Goal: Task Accomplishment & Management: Complete application form

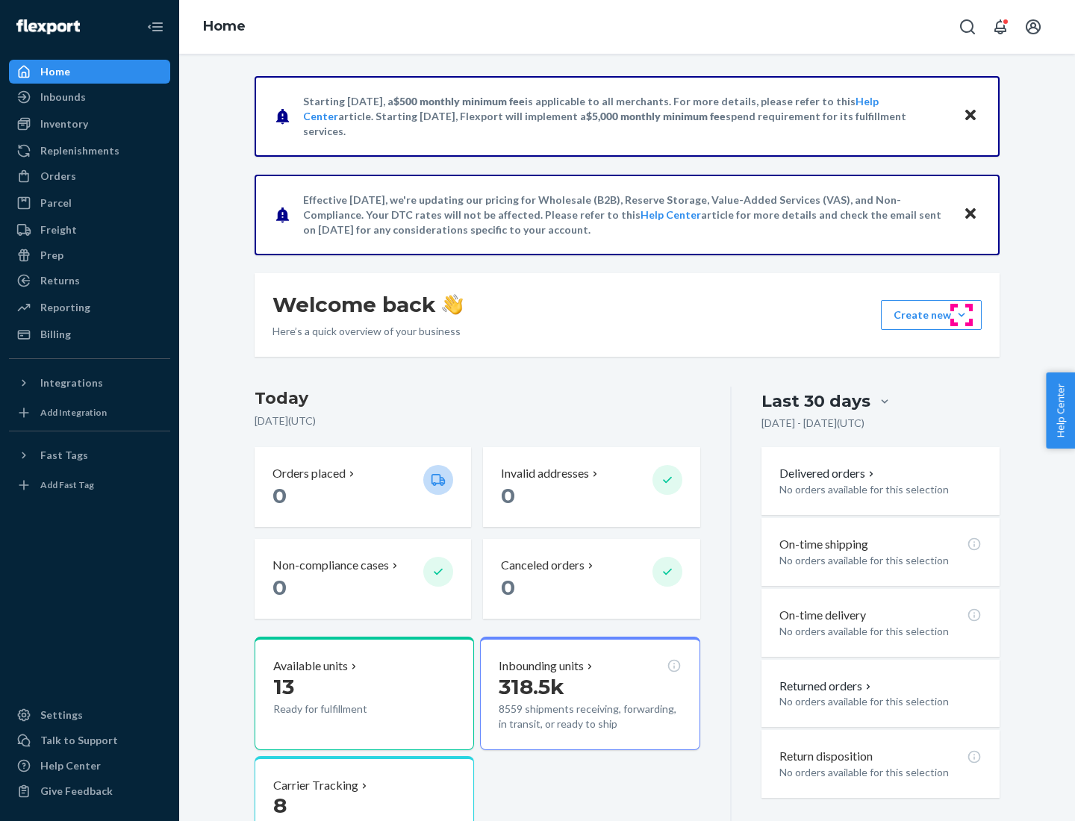
click at [961, 315] on button "Create new Create new inbound Create new order Create new product" at bounding box center [931, 315] width 101 height 30
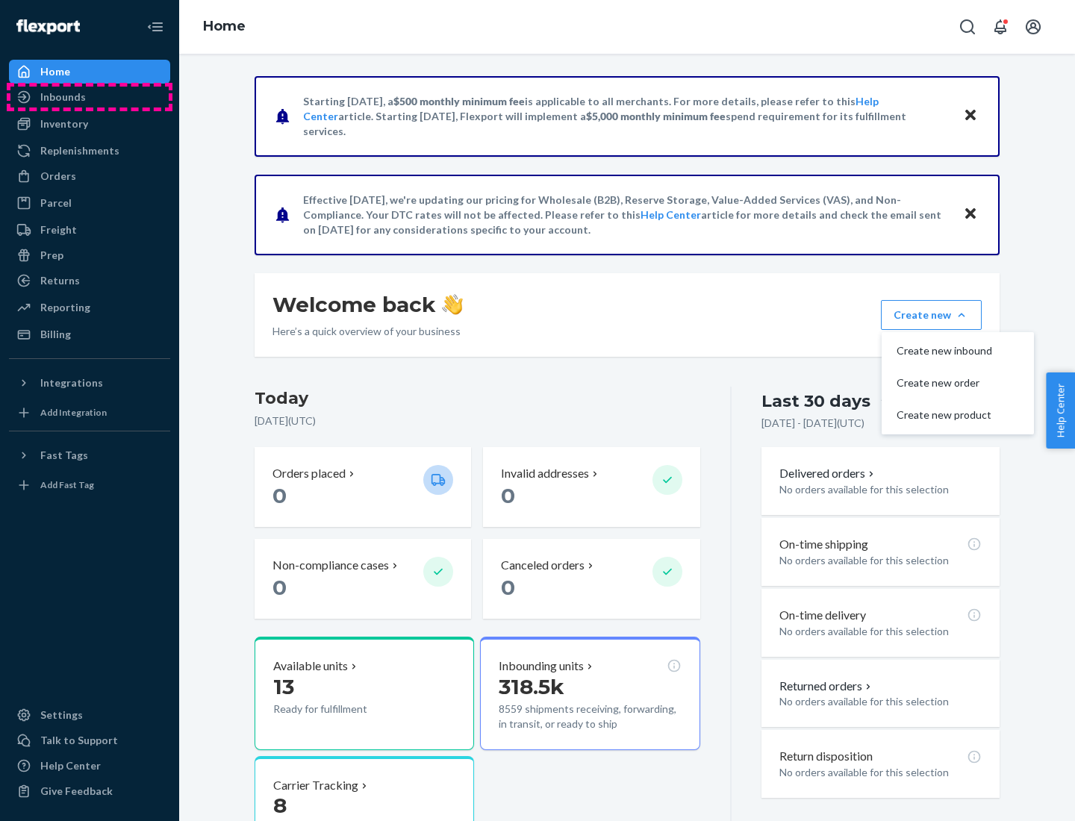
click at [90, 97] on div "Inbounds" at bounding box center [89, 97] width 158 height 21
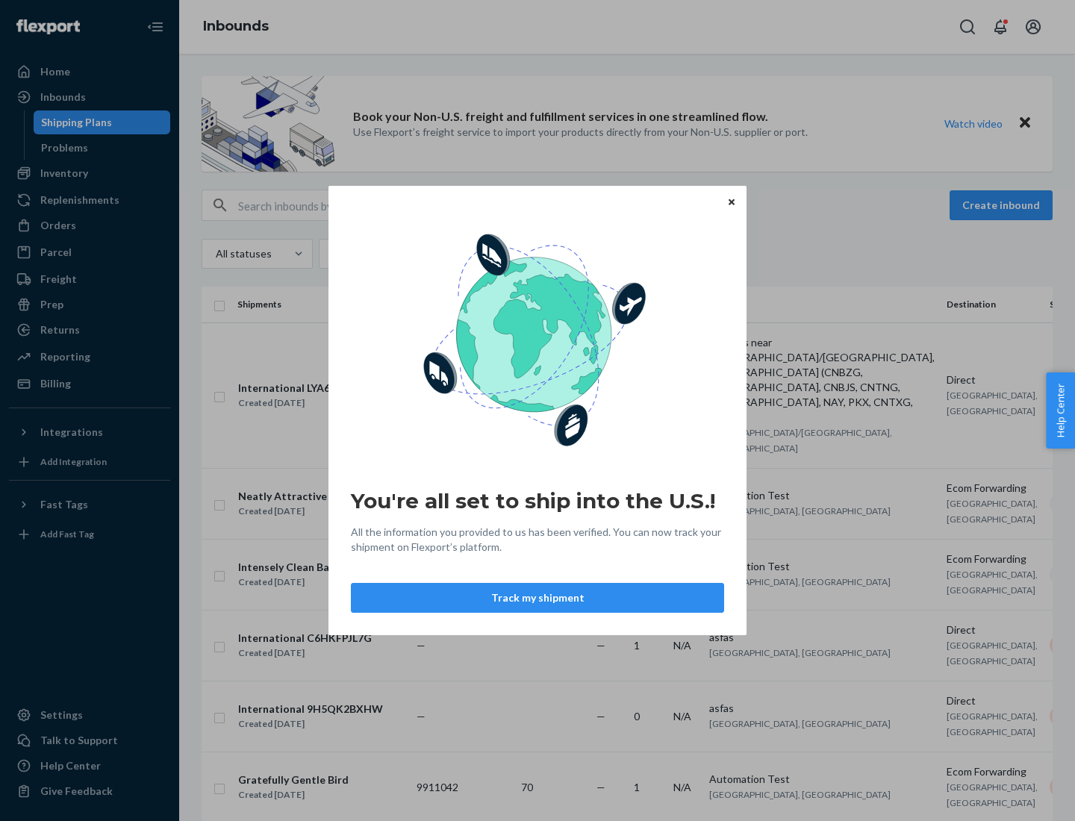
click at [731, 201] on icon "Close" at bounding box center [731, 202] width 6 height 6
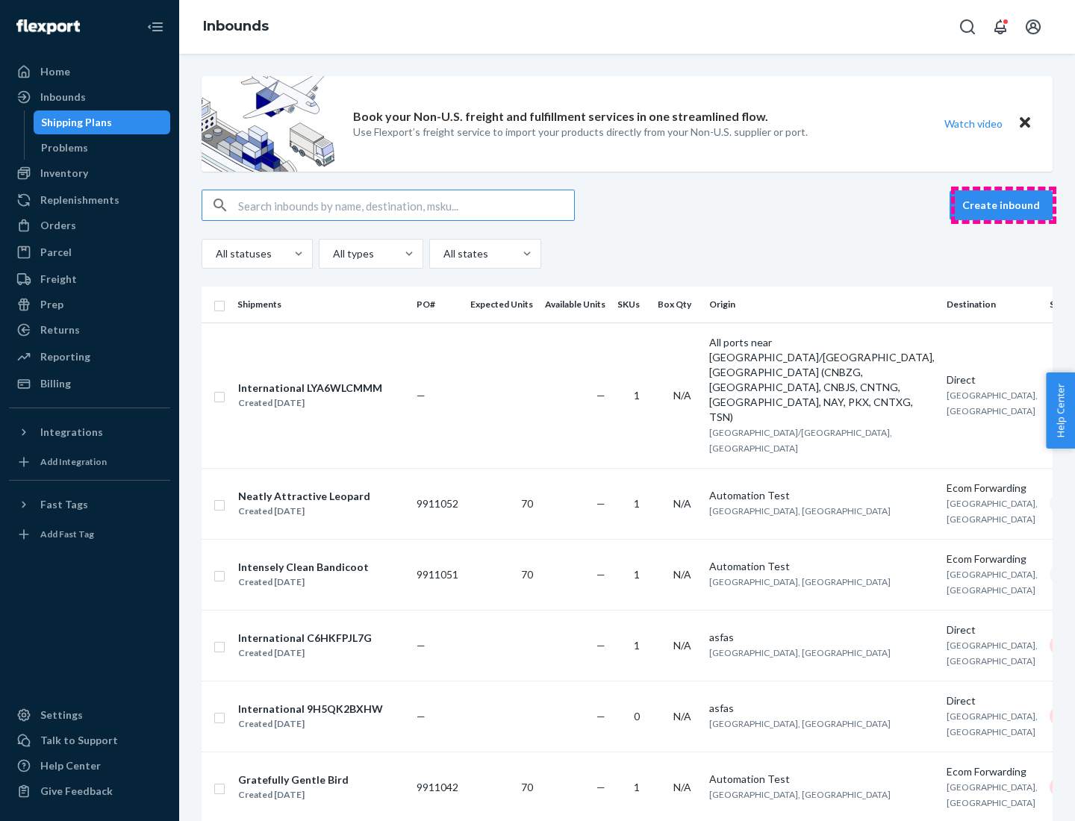
click at [1003, 205] on button "Create inbound" at bounding box center [1000, 205] width 103 height 30
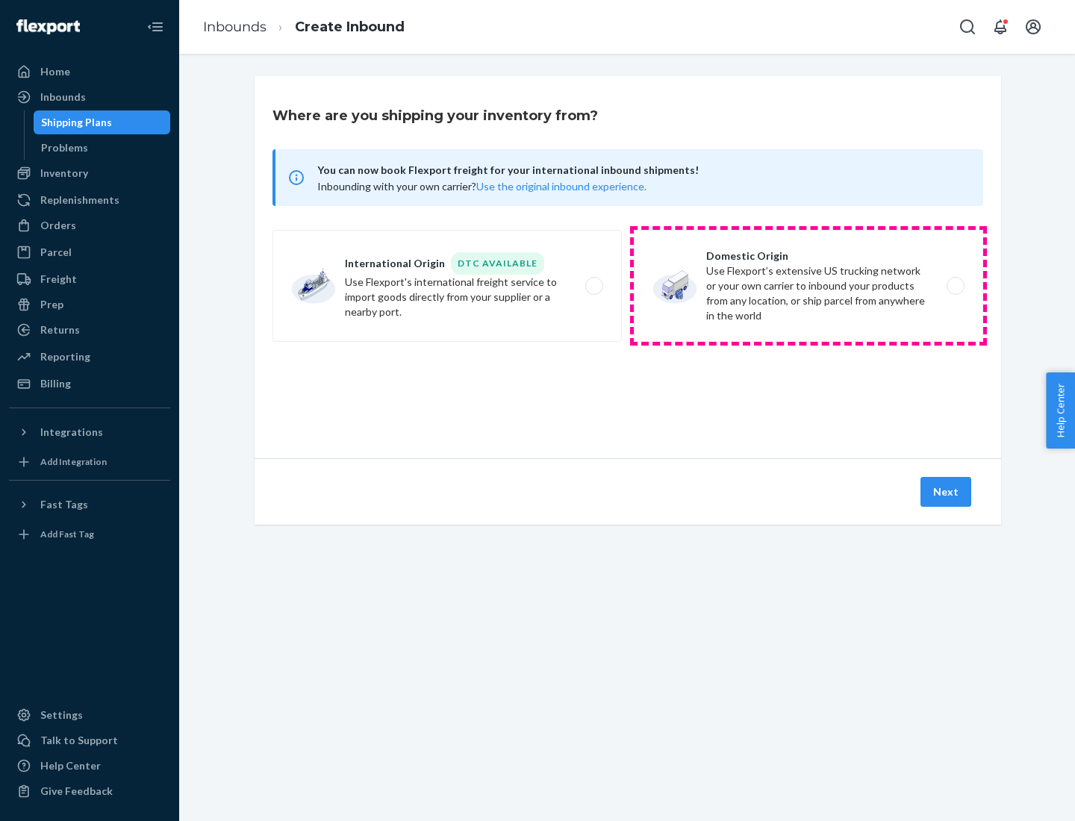
click at [808, 286] on label "Domestic Origin Use Flexport’s extensive US trucking network or your own carrie…" at bounding box center [808, 286] width 349 height 112
click at [954, 286] on input "Domestic Origin Use Flexport’s extensive US trucking network or your own carrie…" at bounding box center [959, 286] width 10 height 10
radio input "true"
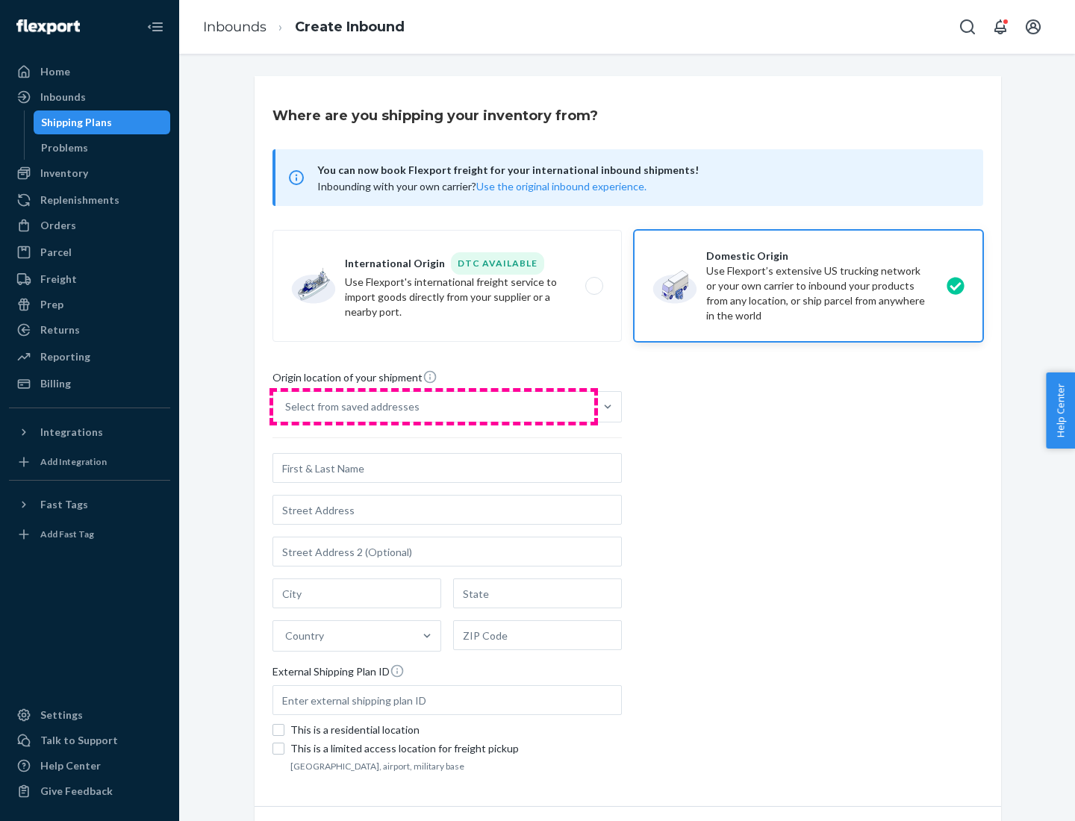
click at [434, 407] on div "Select from saved addresses" at bounding box center [433, 407] width 321 height 30
click at [287, 407] on input "Select from saved addresses" at bounding box center [285, 406] width 1 height 15
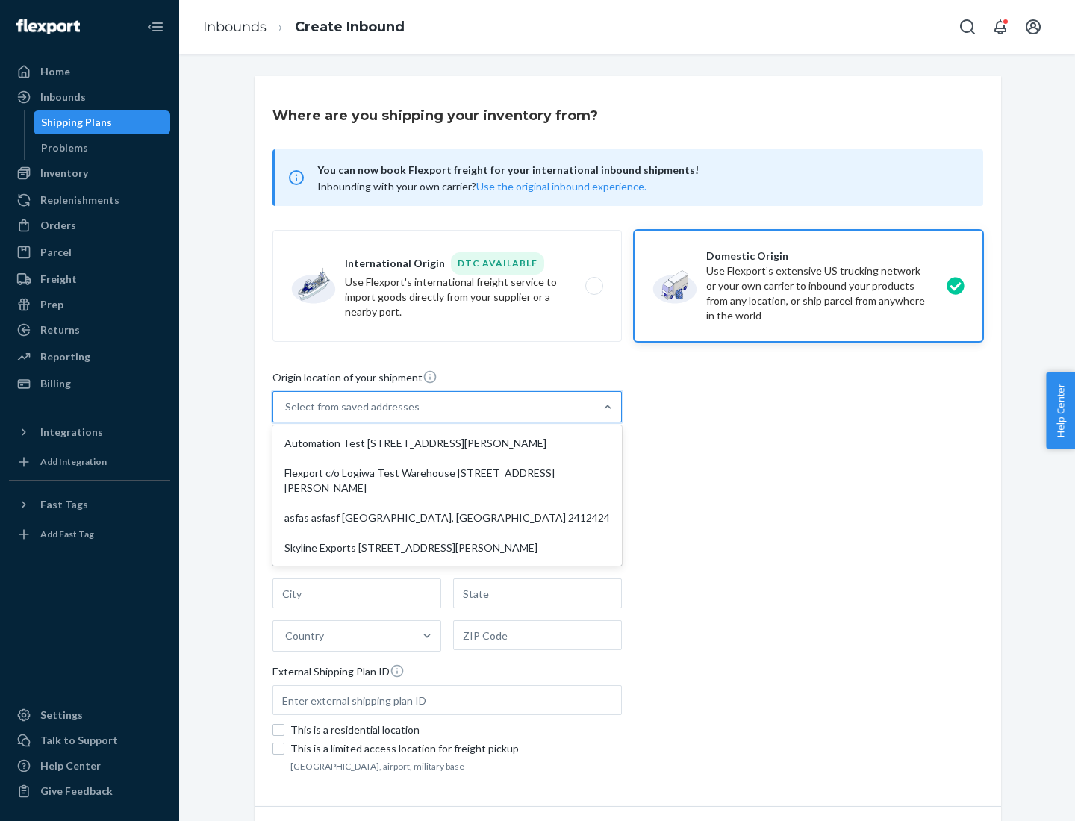
scroll to position [6, 0]
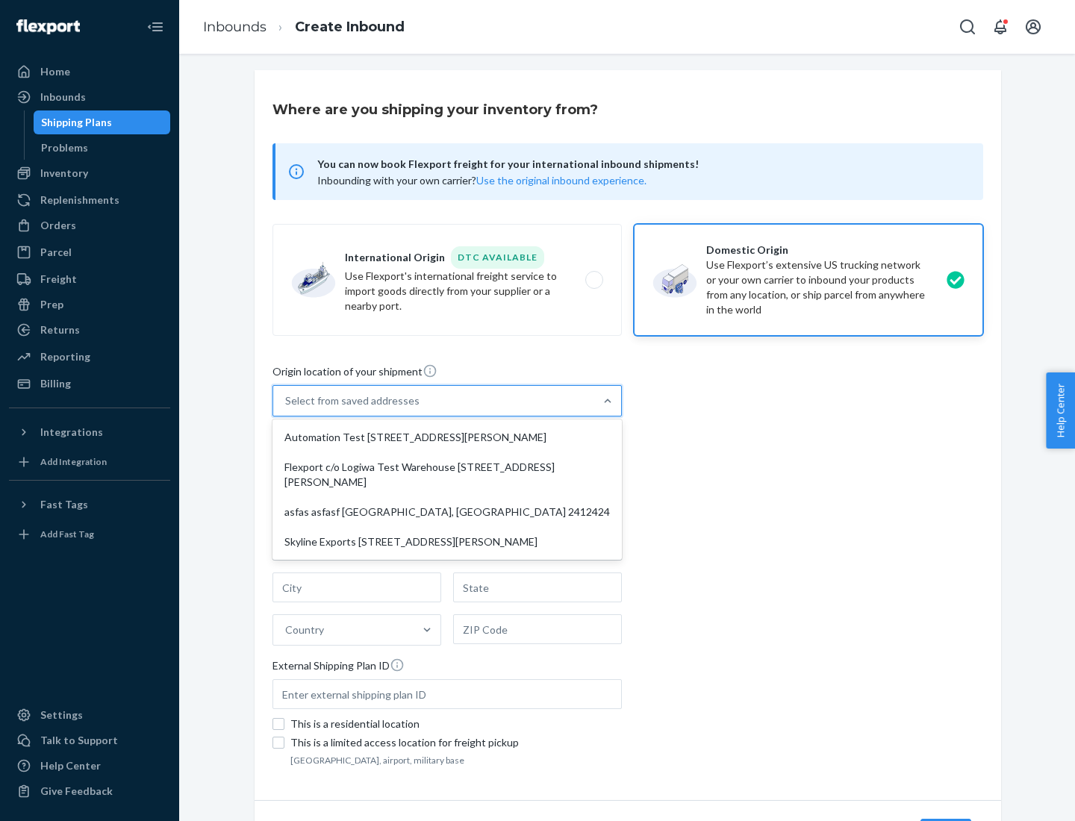
click at [447, 437] on div "Automation Test [STREET_ADDRESS][PERSON_NAME]" at bounding box center [446, 437] width 343 height 30
click at [287, 408] on input "option Automation Test [STREET_ADDRESS][PERSON_NAME] focused, 1 of 4. 4 results…" at bounding box center [285, 400] width 1 height 15
type input "Automation Test"
type input "9th Floor"
type input "[GEOGRAPHIC_DATA]"
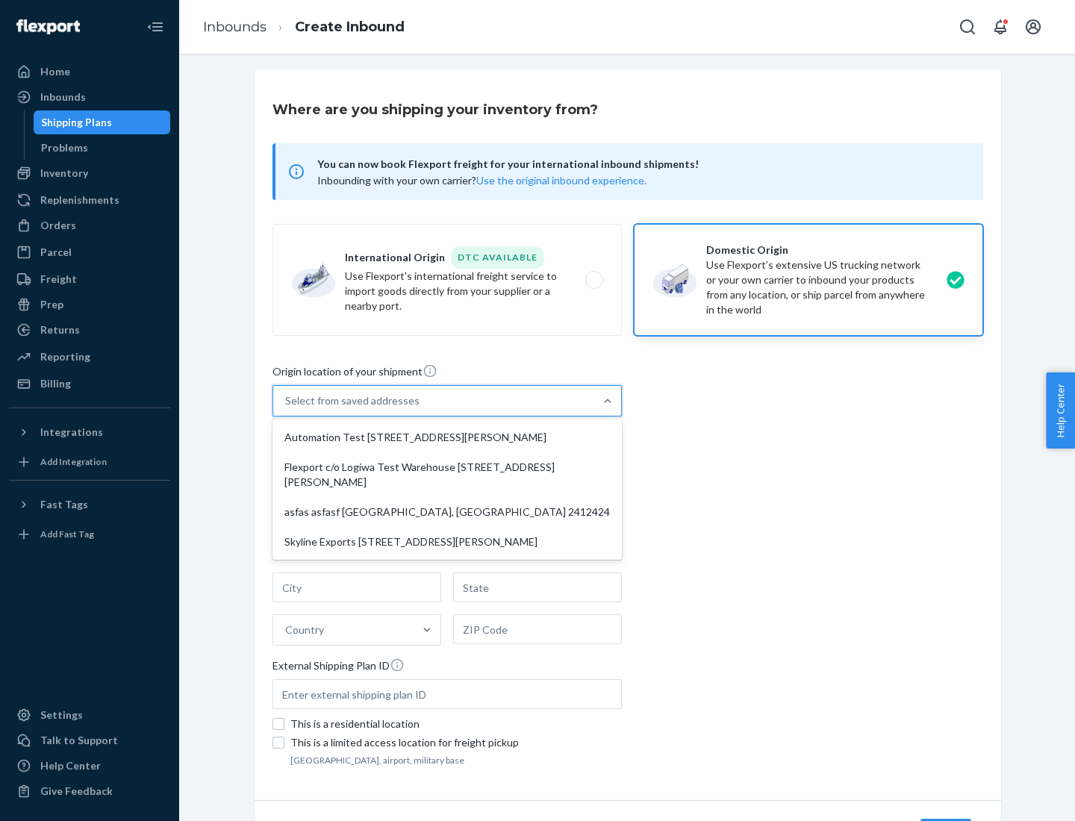
type input "CA"
type input "94104"
type input "[STREET_ADDRESS][PERSON_NAME]"
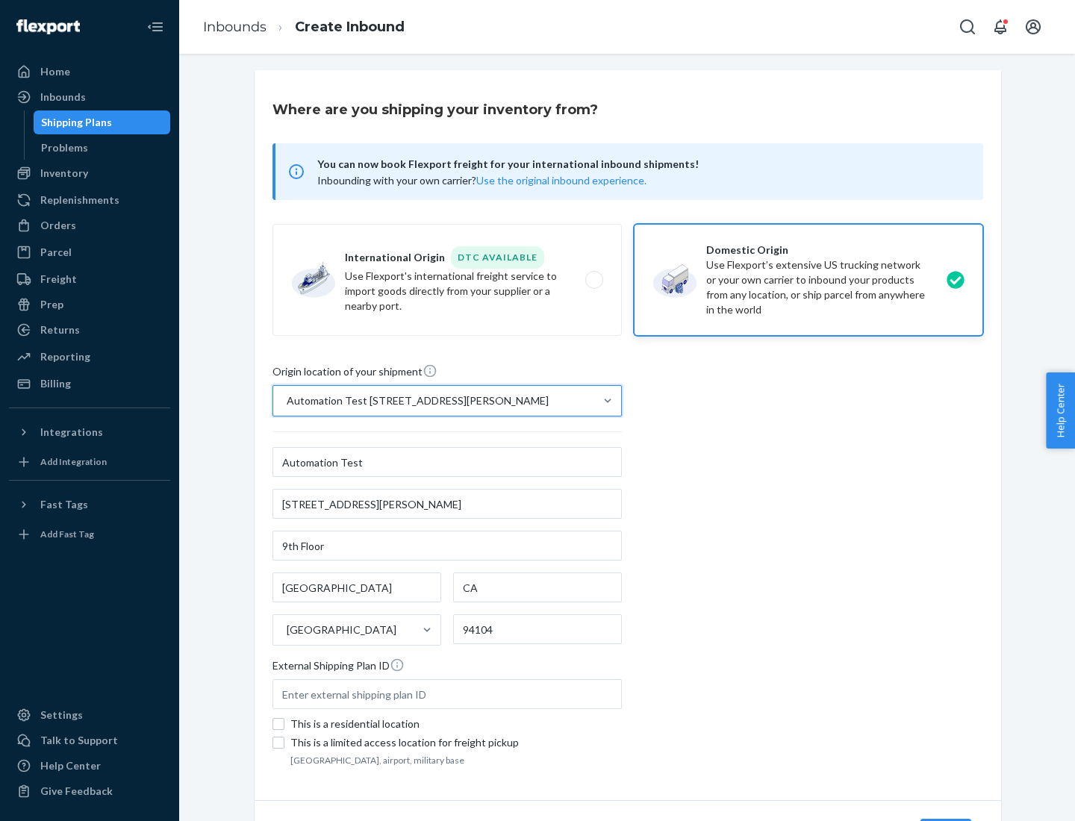
scroll to position [87, 0]
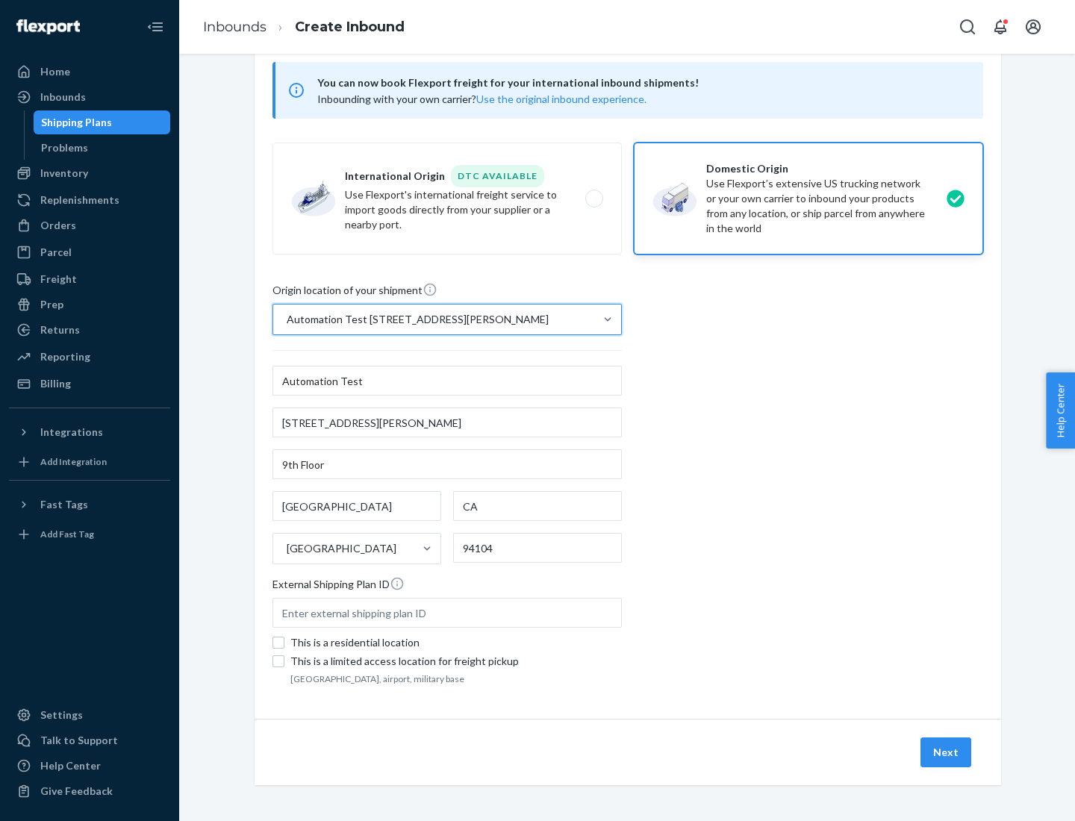
click at [946, 752] on button "Next" at bounding box center [945, 752] width 51 height 30
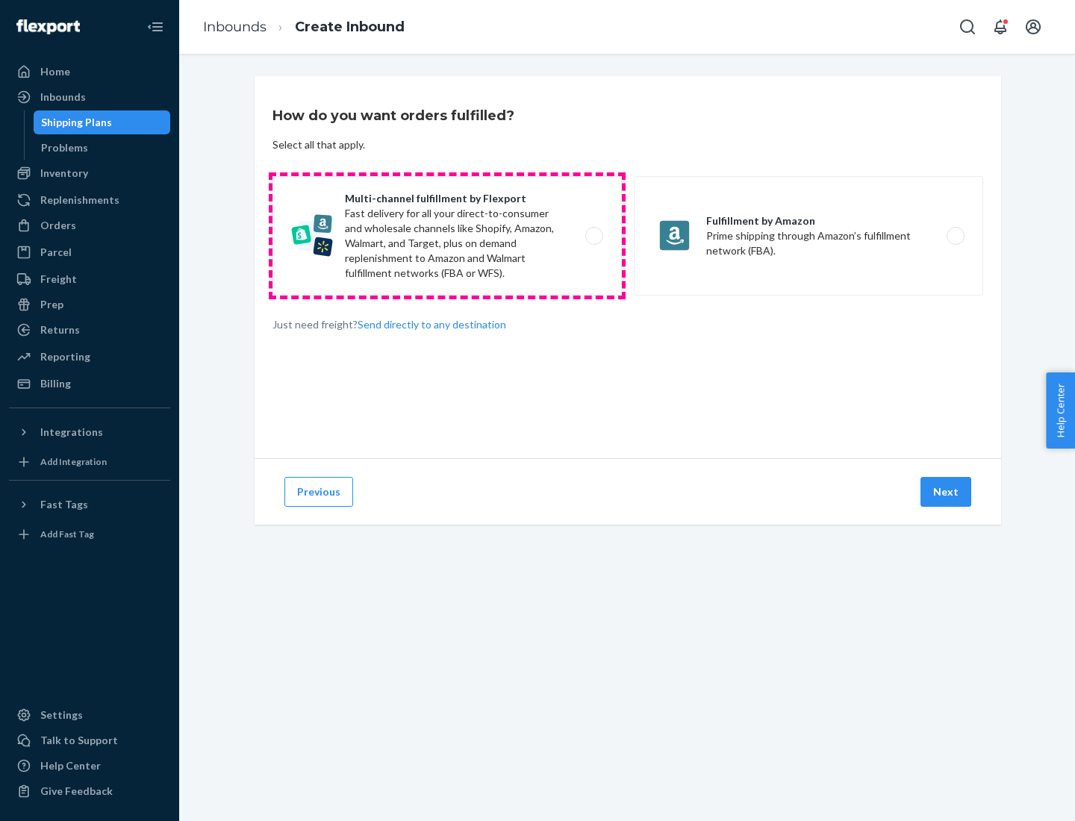
click at [447, 236] on label "Multi-channel fulfillment by Flexport Fast delivery for all your direct-to-cons…" at bounding box center [446, 235] width 349 height 119
click at [593, 236] on input "Multi-channel fulfillment by Flexport Fast delivery for all your direct-to-cons…" at bounding box center [598, 236] width 10 height 10
radio input "true"
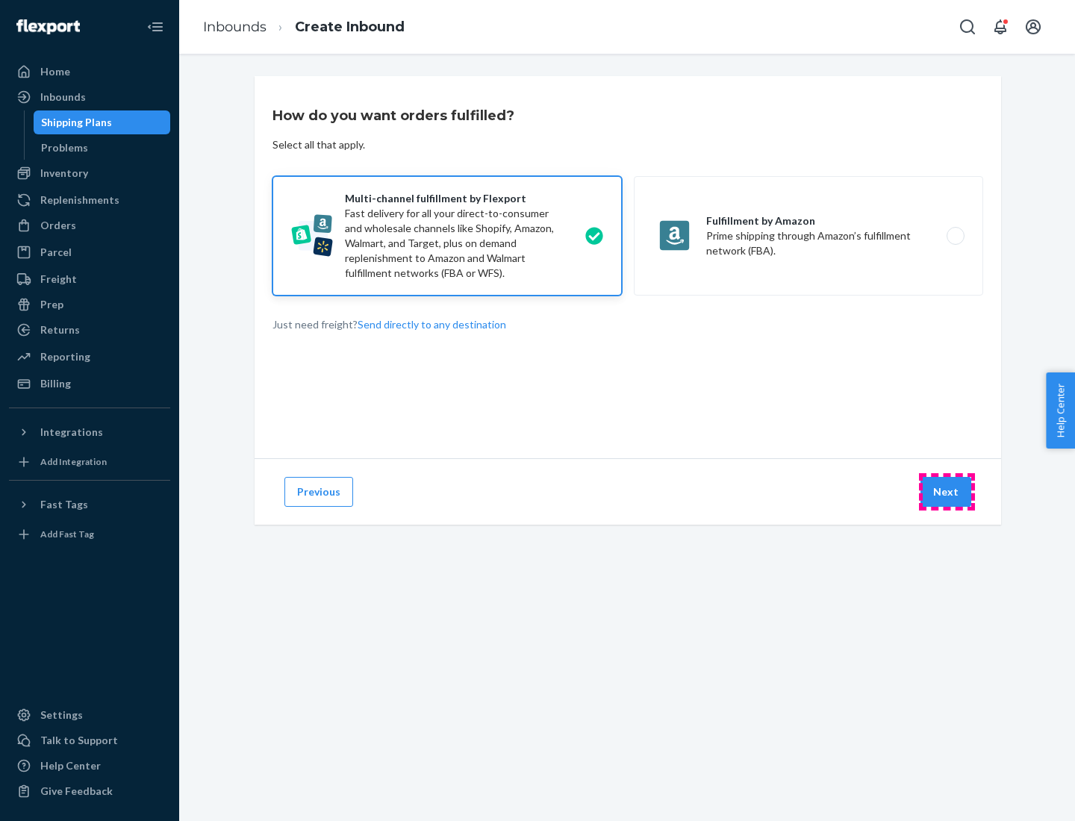
click at [946, 492] on button "Next" at bounding box center [945, 492] width 51 height 30
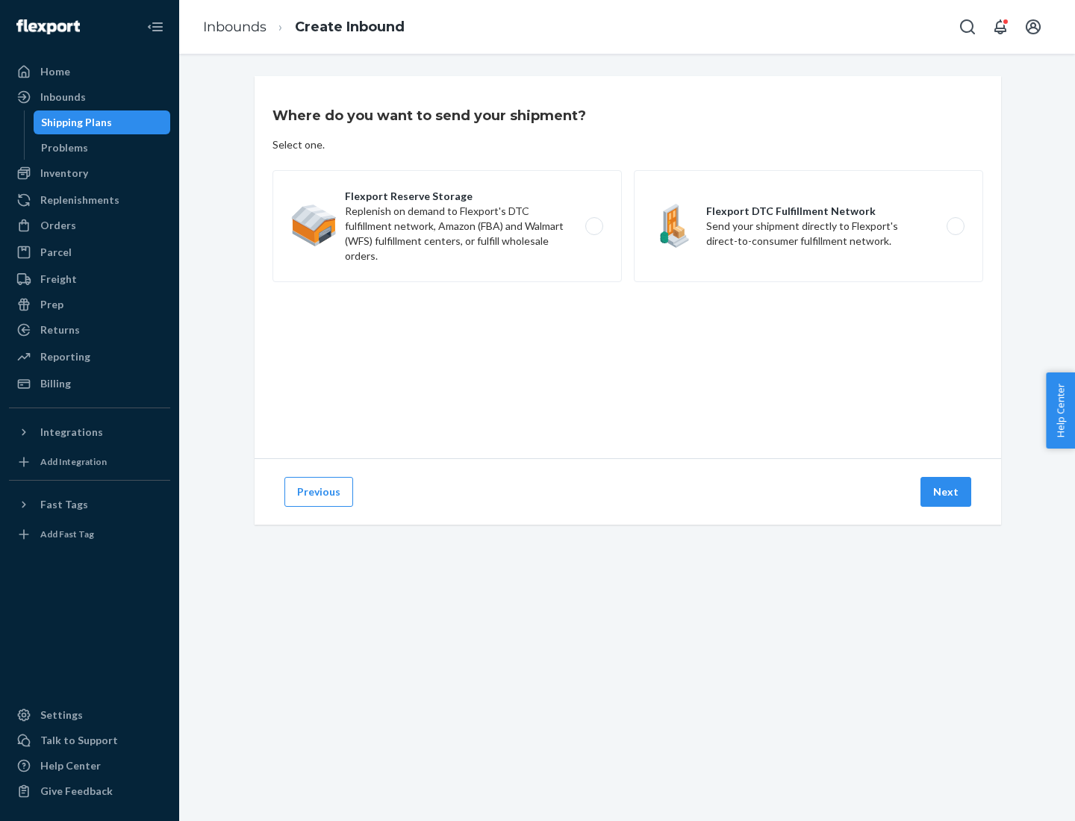
click at [447, 226] on label "Flexport Reserve Storage Replenish on demand to Flexport's DTC fulfillment netw…" at bounding box center [446, 226] width 349 height 112
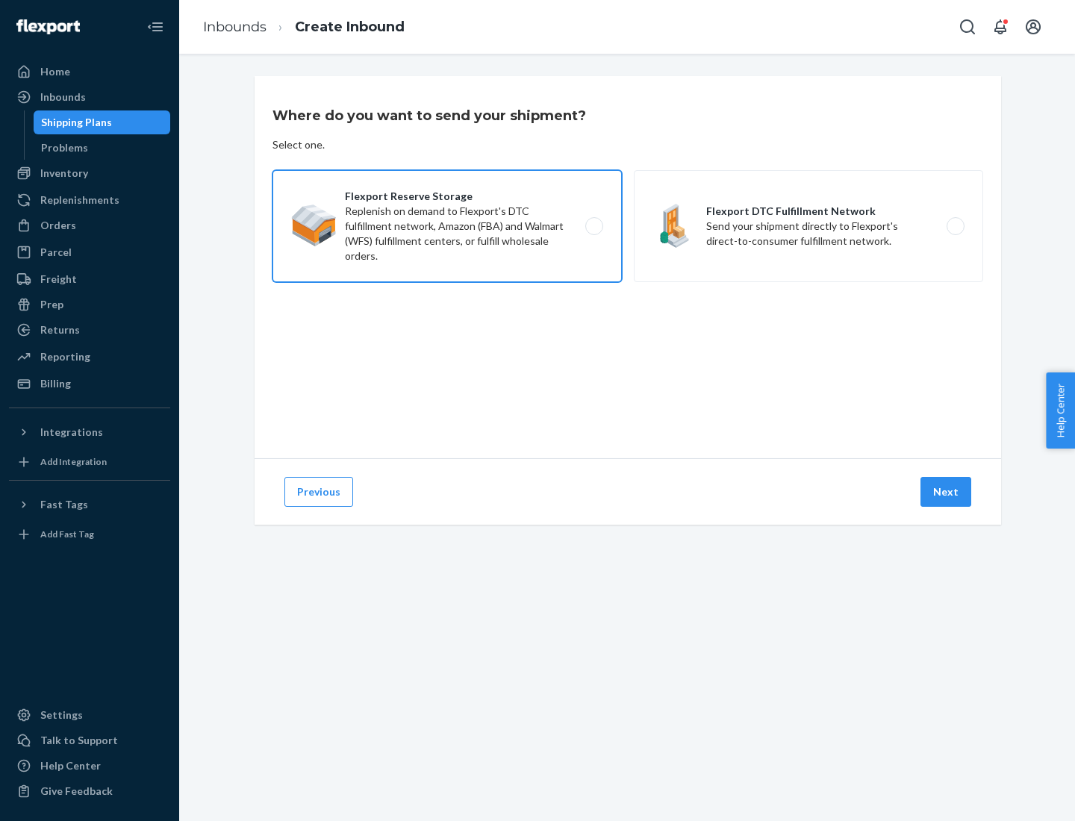
click at [593, 226] on input "Flexport Reserve Storage Replenish on demand to Flexport's DTC fulfillment netw…" at bounding box center [598, 227] width 10 height 10
radio input "true"
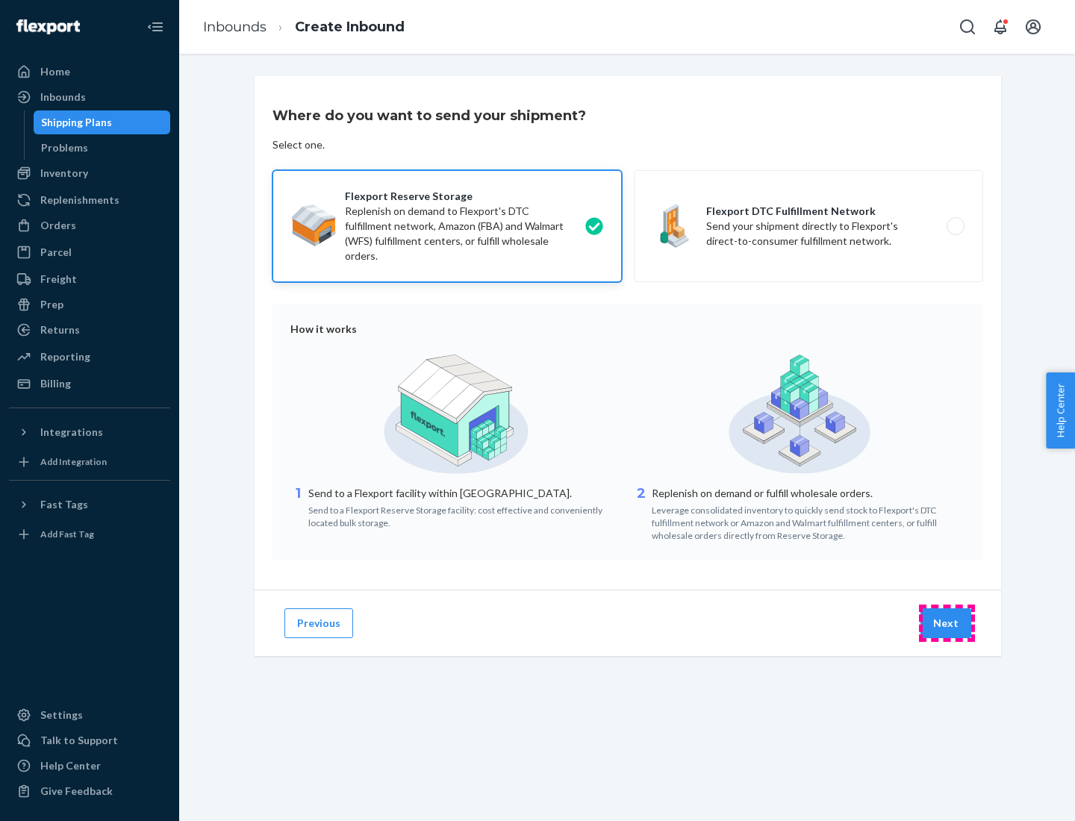
click at [946, 623] on button "Next" at bounding box center [945, 623] width 51 height 30
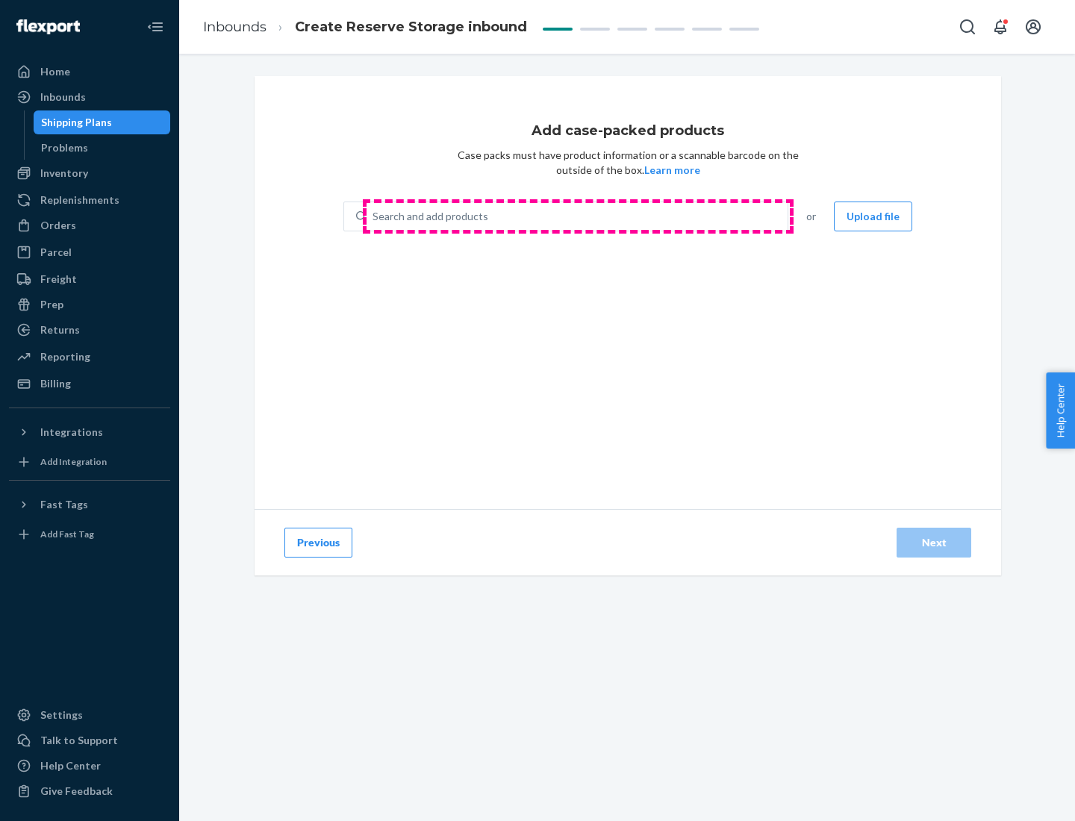
click at [578, 216] on div "Search and add products" at bounding box center [576, 216] width 421 height 27
click at [374, 216] on input "Search and add products" at bounding box center [372, 216] width 1 height 15
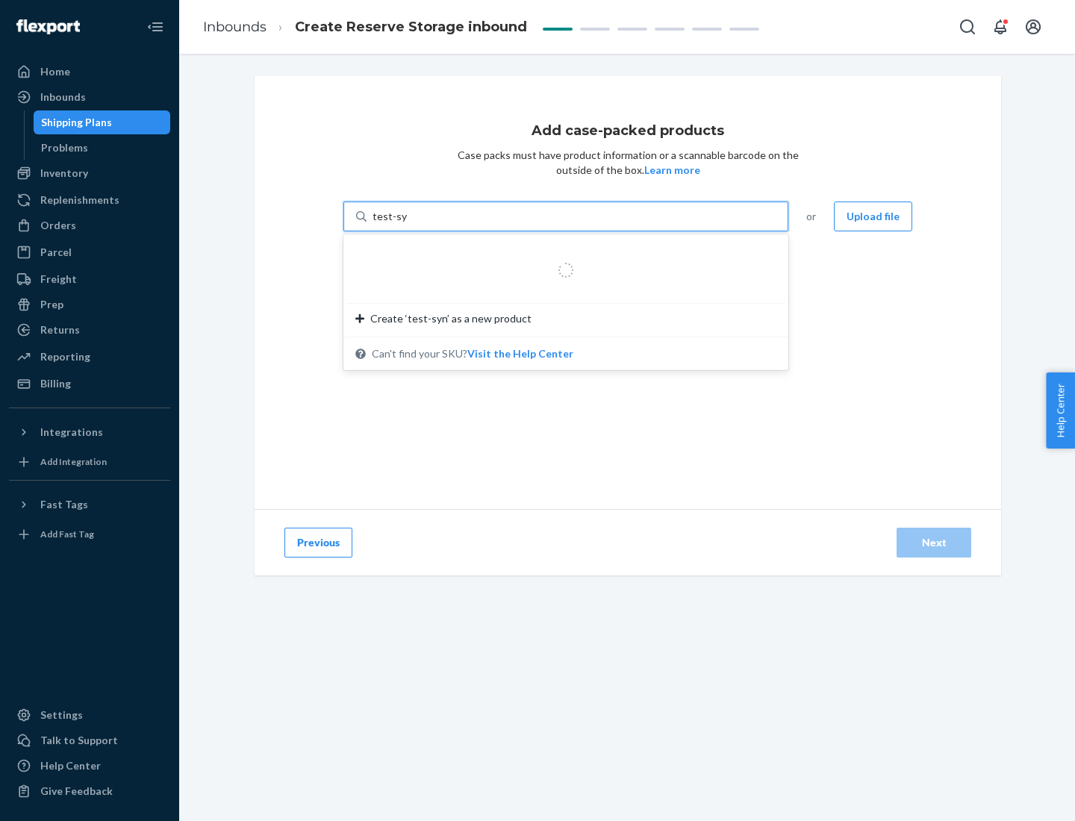
type input "test-syn"
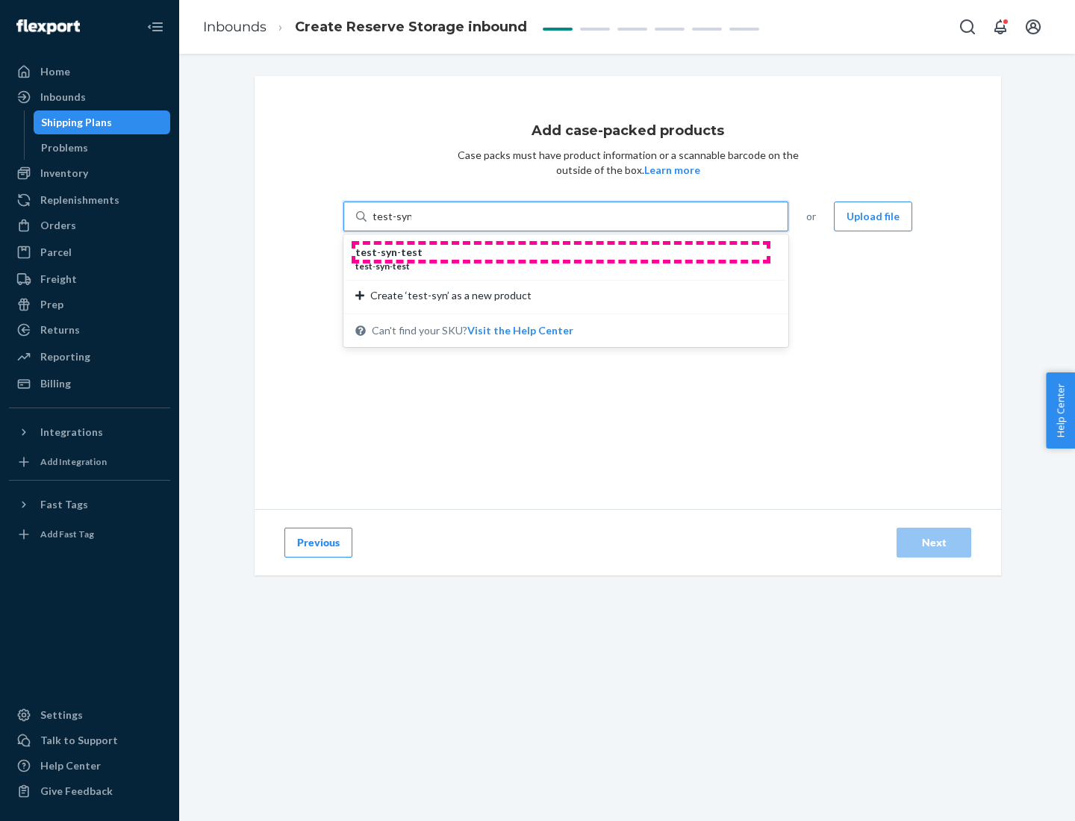
click at [560, 252] on div "test - syn - test" at bounding box center [559, 252] width 409 height 15
click at [411, 224] on input "test-syn" at bounding box center [391, 216] width 39 height 15
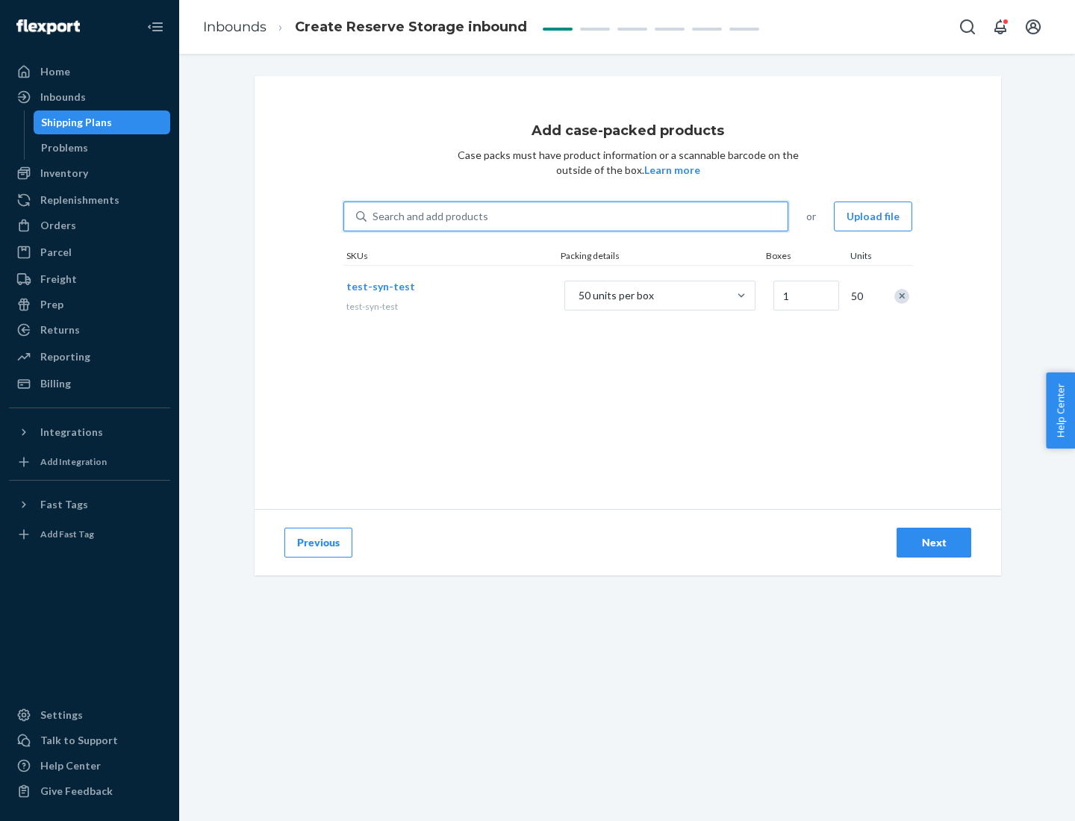
type input "1"
click at [934, 543] on div "Next" at bounding box center [933, 542] width 49 height 15
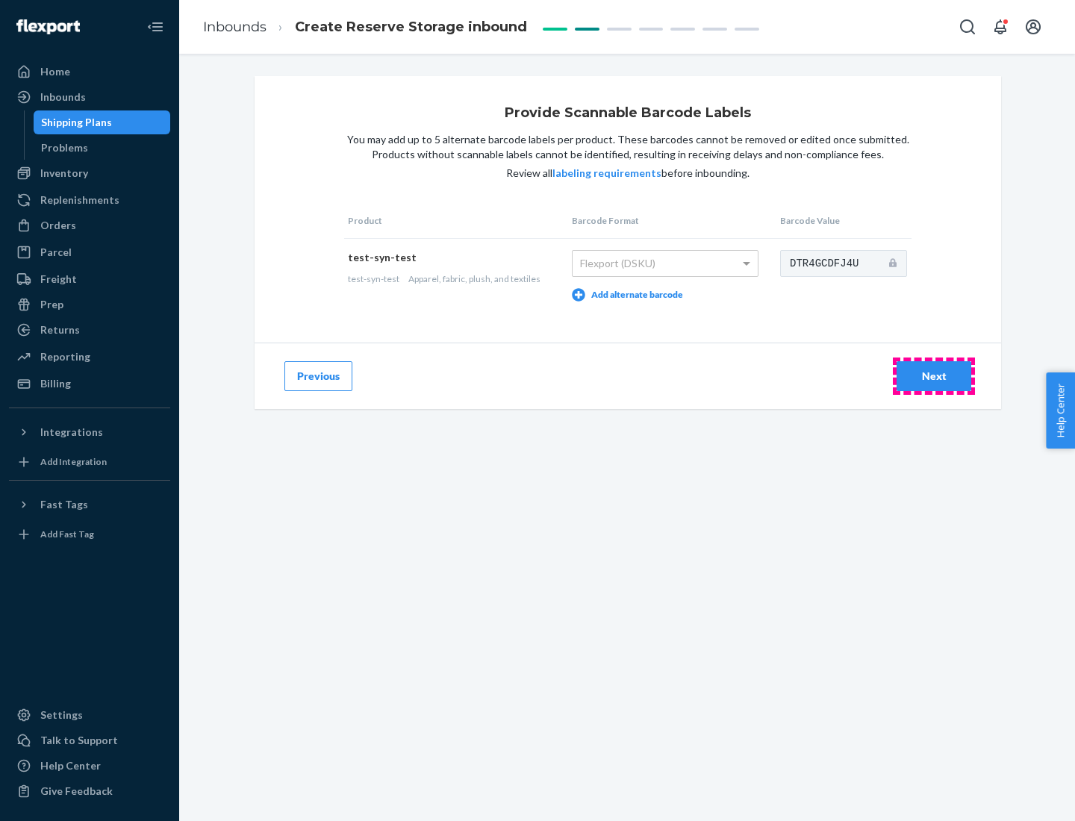
click at [934, 375] on div "Next" at bounding box center [933, 376] width 49 height 15
